Goal: Information Seeking & Learning: Find specific page/section

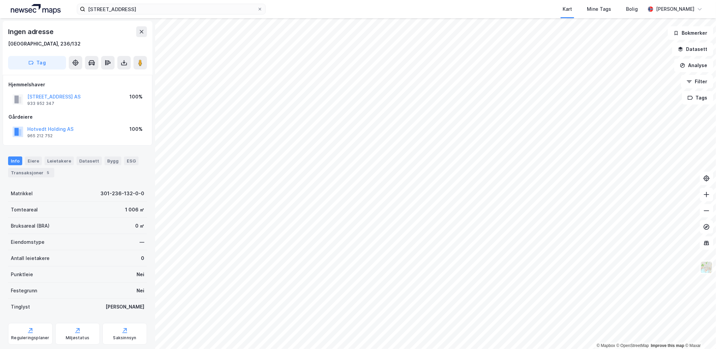
scroll to position [17, 0]
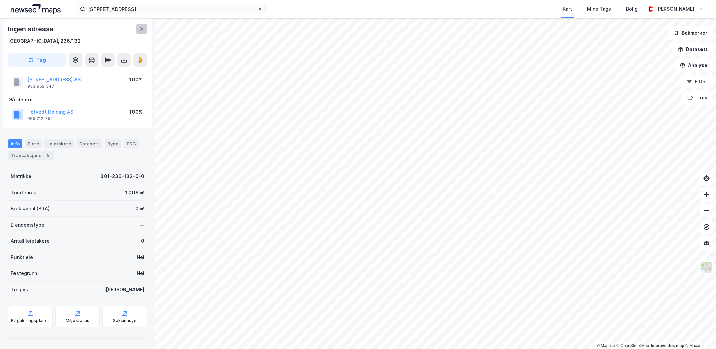
click at [140, 26] on icon at bounding box center [141, 28] width 5 height 5
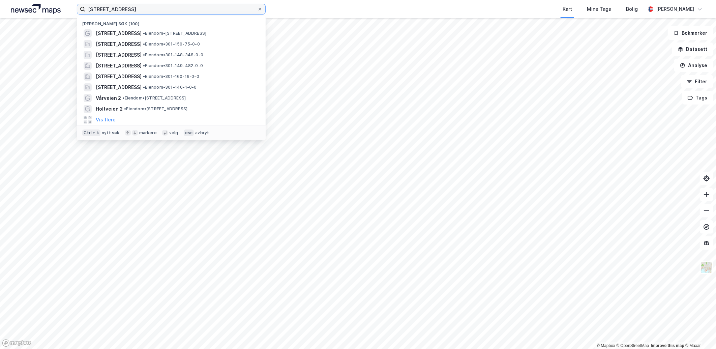
drag, startPoint x: 143, startPoint y: 8, endPoint x: -2, endPoint y: 27, distance: 146.0
click at [0, 27] on html "[STREET_ADDRESS] Nylige søk (100) [STREET_ADDRESS] • Eiendom • [STREET_ADDRESS]…" at bounding box center [358, 174] width 716 height 349
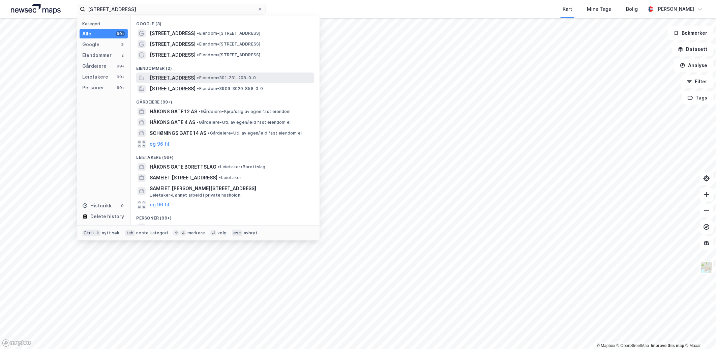
click at [172, 76] on span "[STREET_ADDRESS]" at bounding box center [173, 78] width 46 height 8
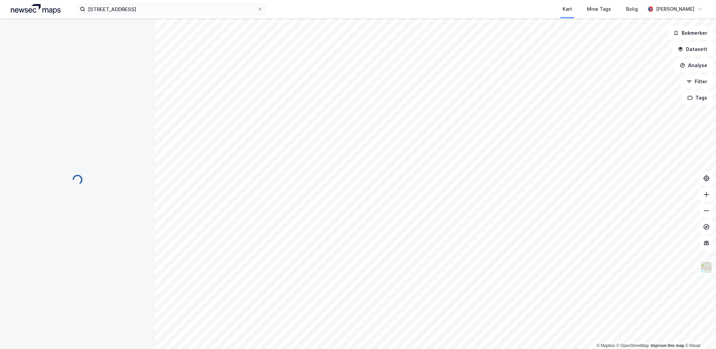
scroll to position [17, 0]
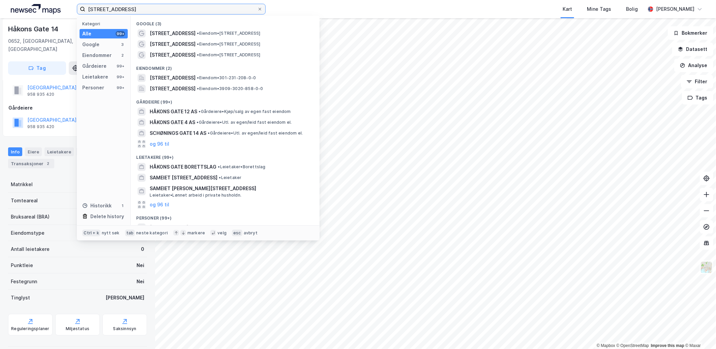
drag, startPoint x: 137, startPoint y: 7, endPoint x: 44, endPoint y: 4, distance: 92.8
click at [45, 4] on div "[STREET_ADDRESS] Kategori Alle 99+ Google 3 Eiendommer 2 Gårdeiere 99+ Leietake…" at bounding box center [358, 9] width 716 height 18
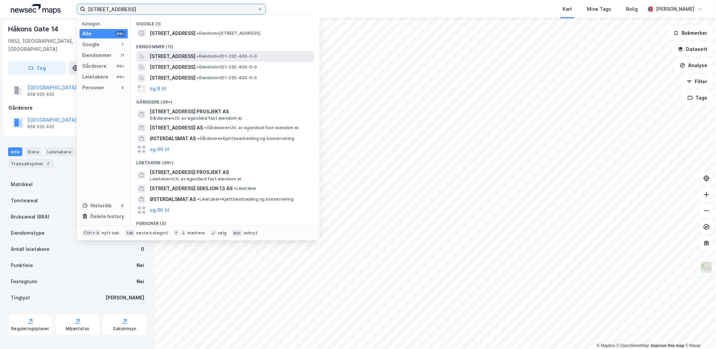
type input "[STREET_ADDRESS]"
click at [175, 55] on span "[STREET_ADDRESS]" at bounding box center [173, 56] width 46 height 8
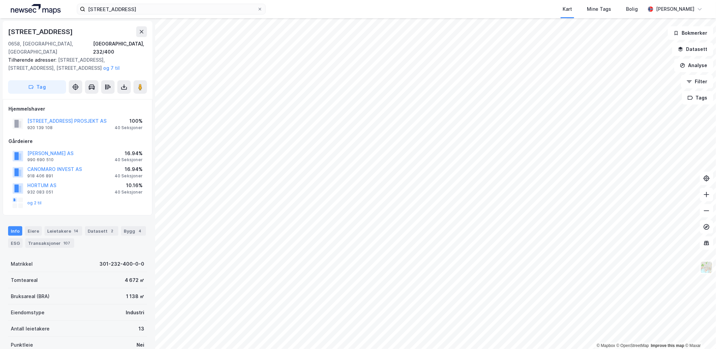
scroll to position [17, 0]
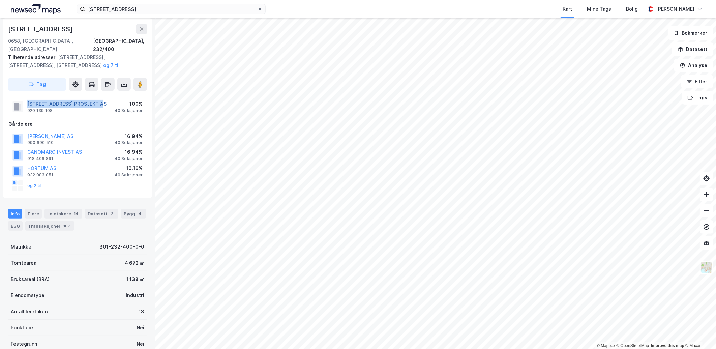
drag, startPoint x: 107, startPoint y: 95, endPoint x: 29, endPoint y: 93, distance: 78.3
click at [29, 98] on div "[STREET_ADDRESS] PROSJEKT AS 920 139 108 100% 40 Seksjoner" at bounding box center [77, 106] width 138 height 16
copy button "[STREET_ADDRESS] PROSJEKT AS"
